Goal: Check status: Check status

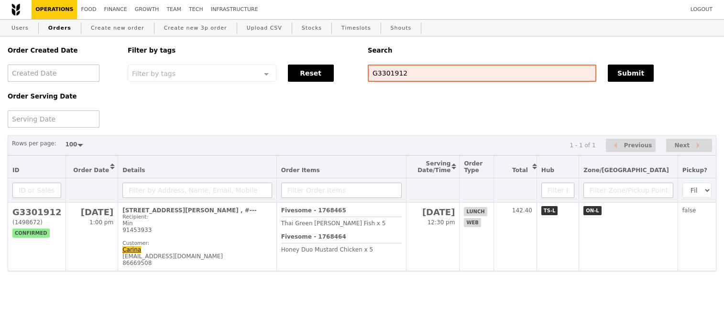
select select "100"
type input "G3288876"
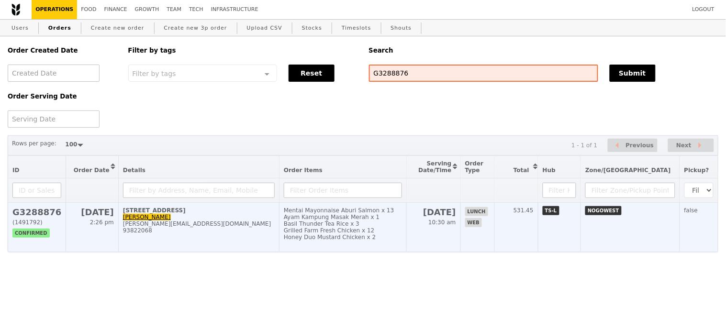
click at [17, 214] on h2 "G3288876" at bounding box center [36, 212] width 49 height 10
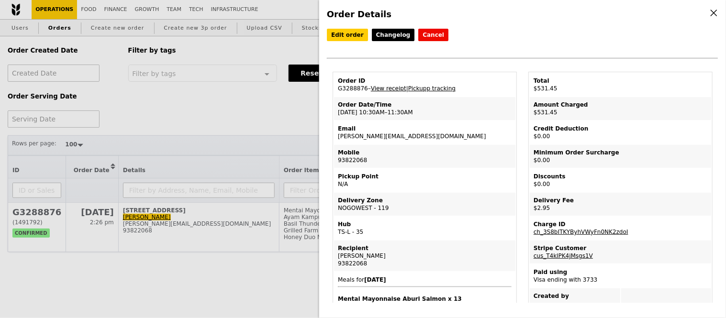
click at [388, 89] on link "View receipt" at bounding box center [388, 88] width 35 height 7
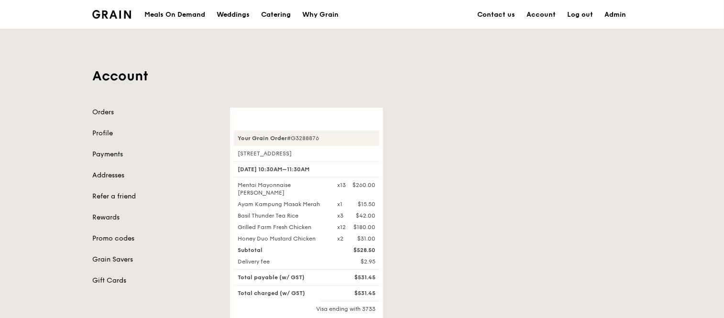
scroll to position [159, 0]
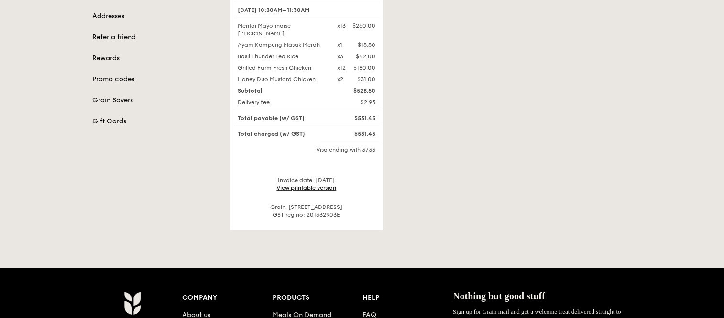
click at [320, 188] on link "View printable version" at bounding box center [307, 188] width 60 height 7
